Goal: Task Accomplishment & Management: Use online tool/utility

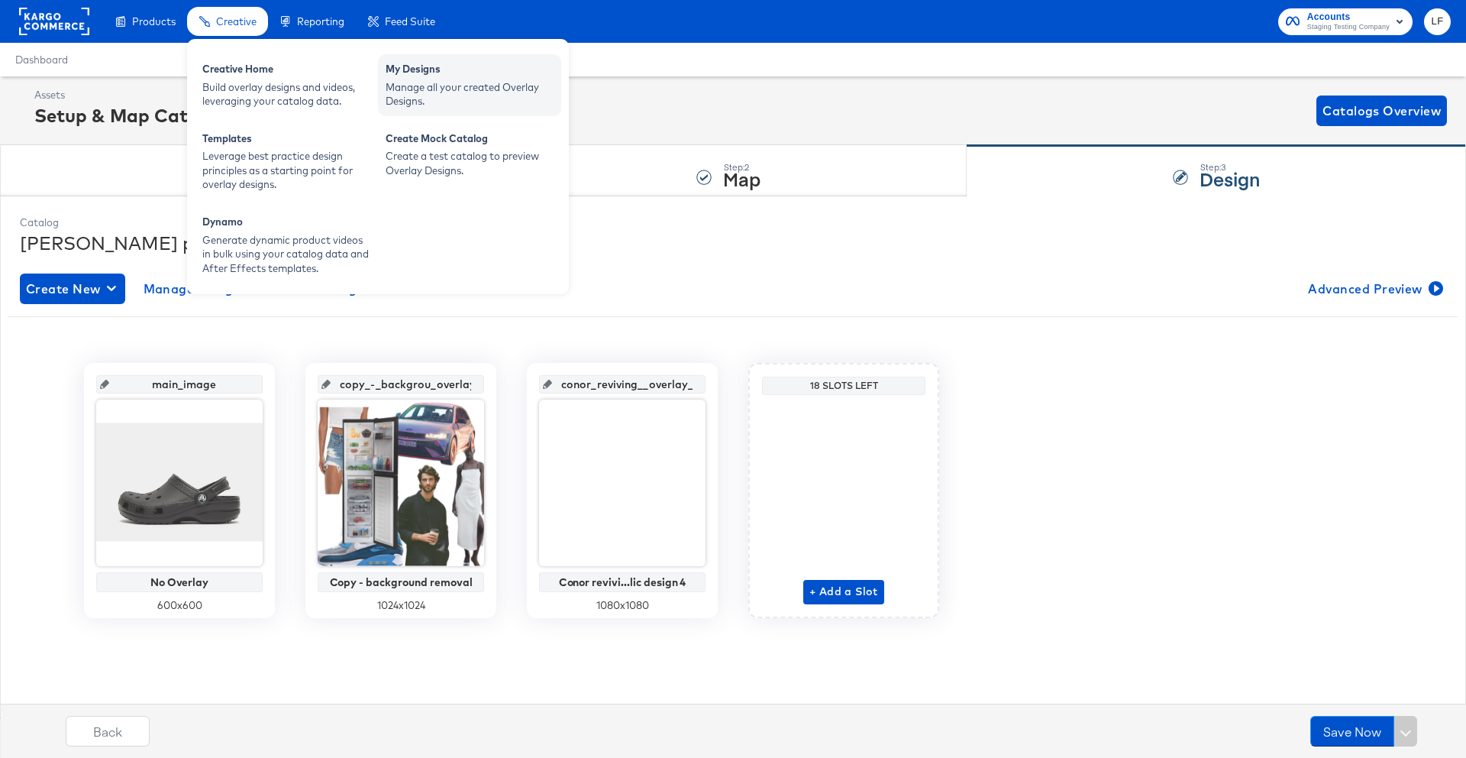
click at [457, 80] on div "Manage all your created Overlay Designs." at bounding box center [470, 94] width 168 height 28
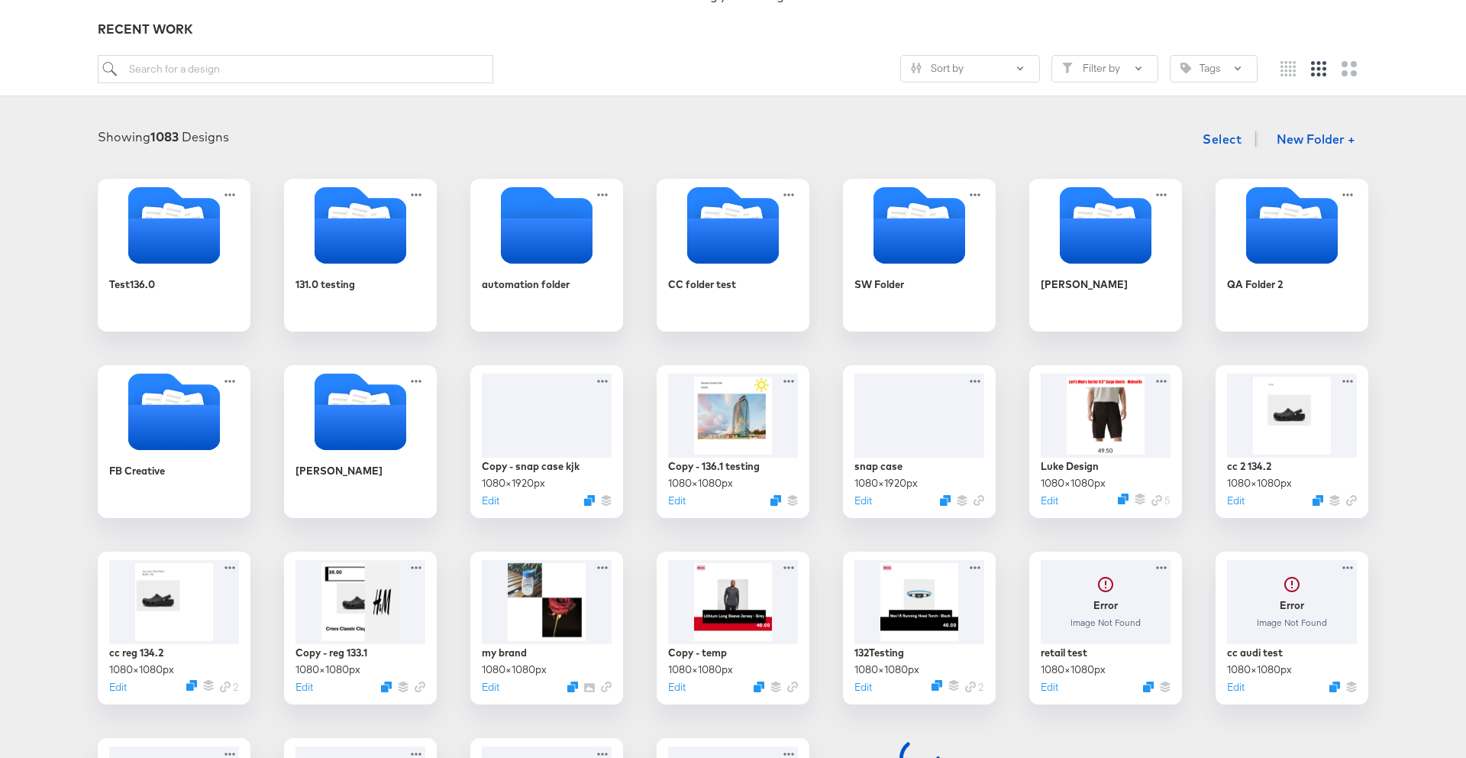
scroll to position [379, 0]
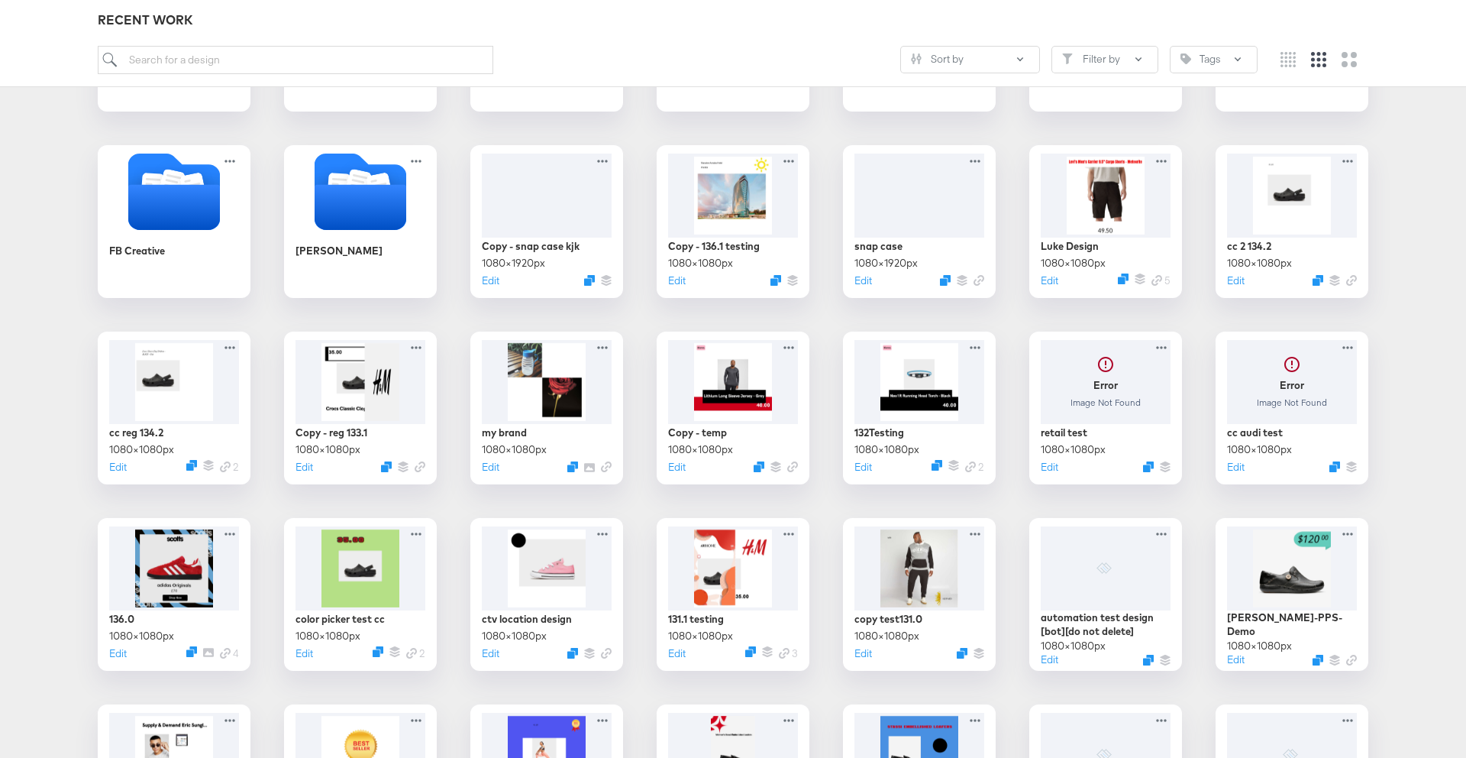
click at [1319, 261] on div "Test136.0 131.0 testing automation folder CC folder test SW Folder [PERSON_NAME…" at bounding box center [733, 687] width 1436 height 1457
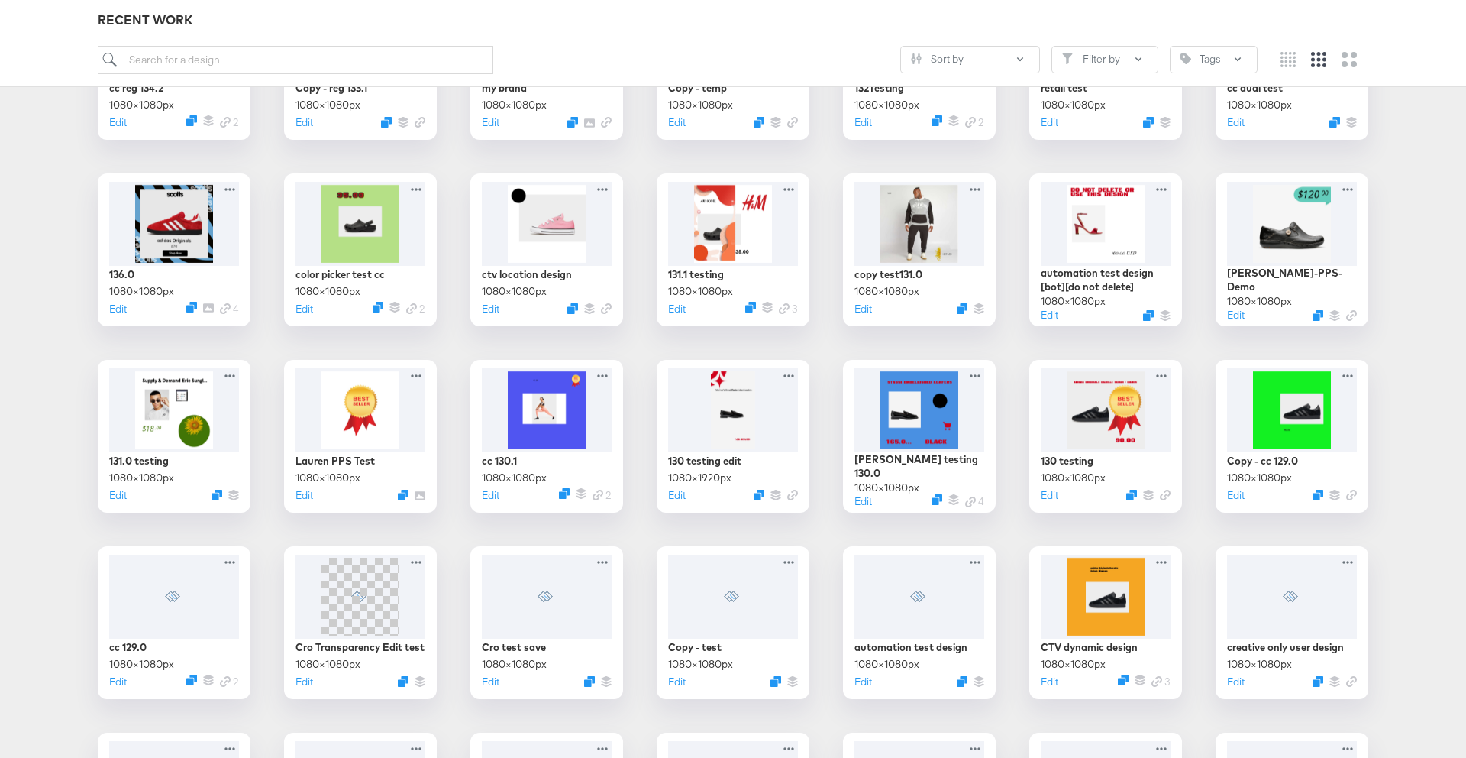
scroll to position [635, 0]
